Goal: Information Seeking & Learning: Learn about a topic

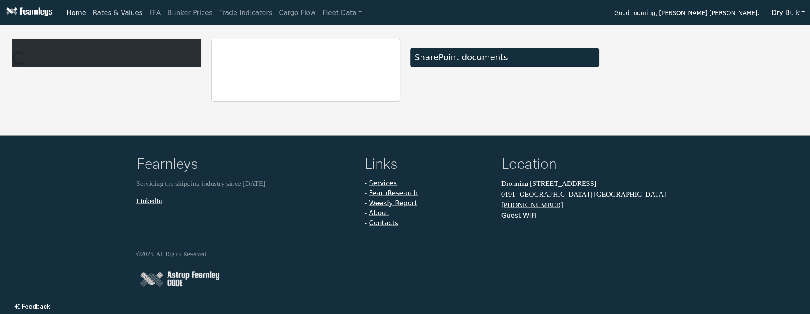
click at [101, 9] on link "Rates & Values" at bounding box center [118, 13] width 56 height 17
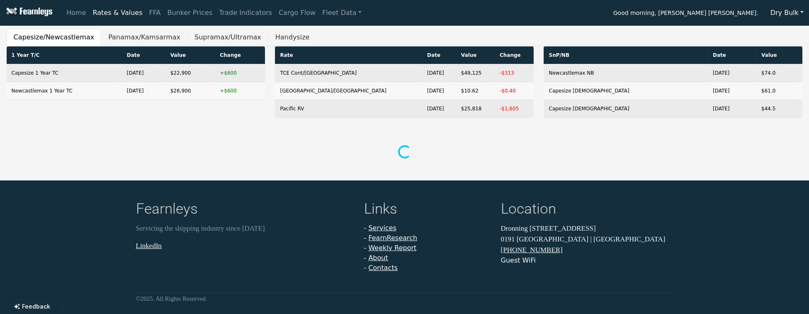
click at [187, 38] on button "Supramax/Ultramax" at bounding box center [227, 37] width 81 height 17
